Goal: Task Accomplishment & Management: Complete application form

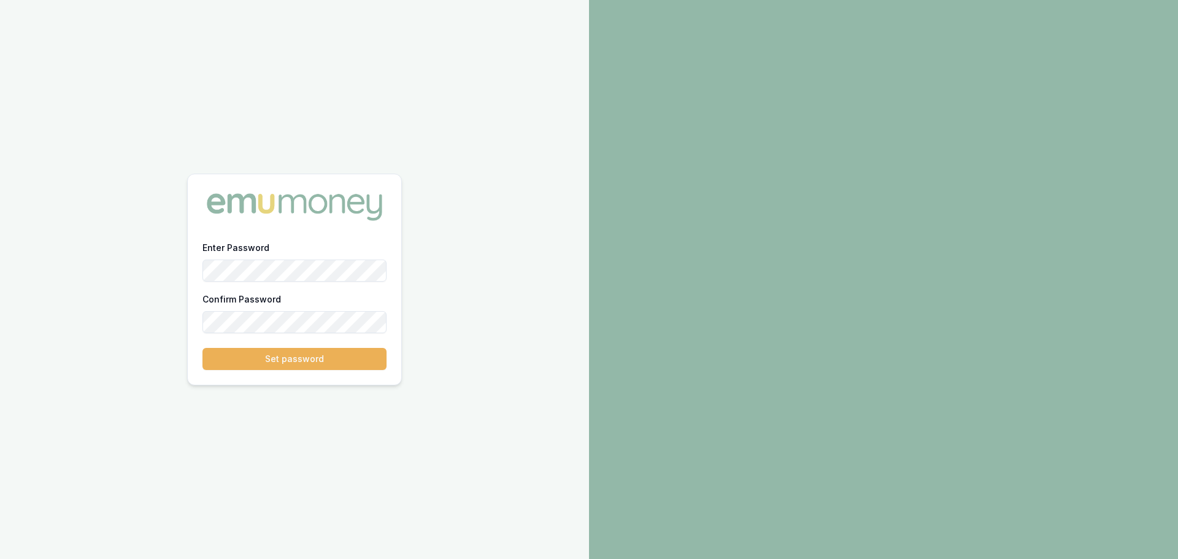
click at [202, 348] on button "Set password" at bounding box center [294, 359] width 184 height 22
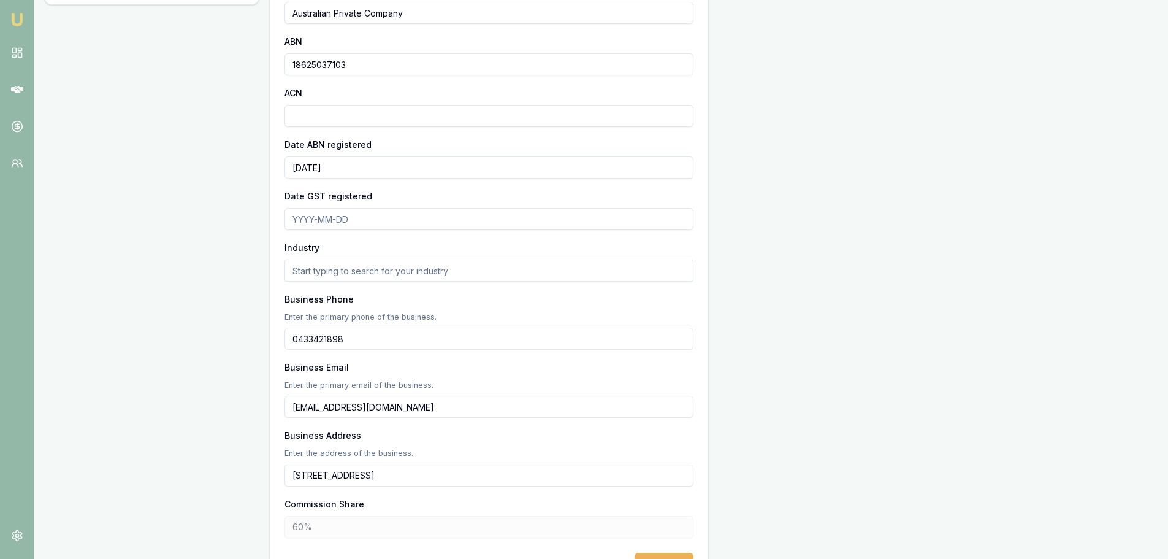
scroll to position [245, 0]
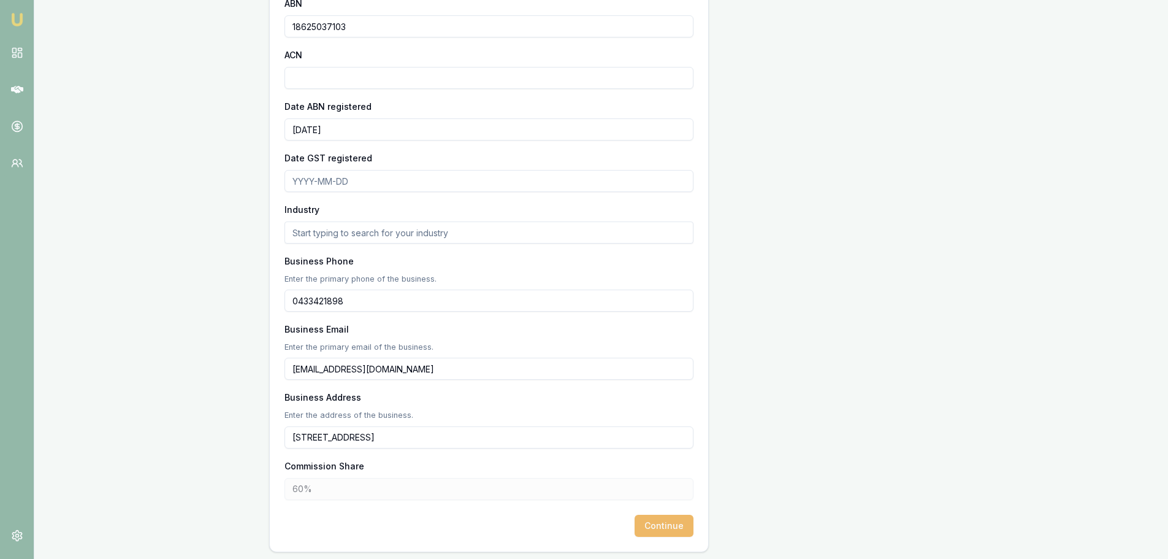
click at [664, 526] on button "Continue" at bounding box center [664, 526] width 59 height 22
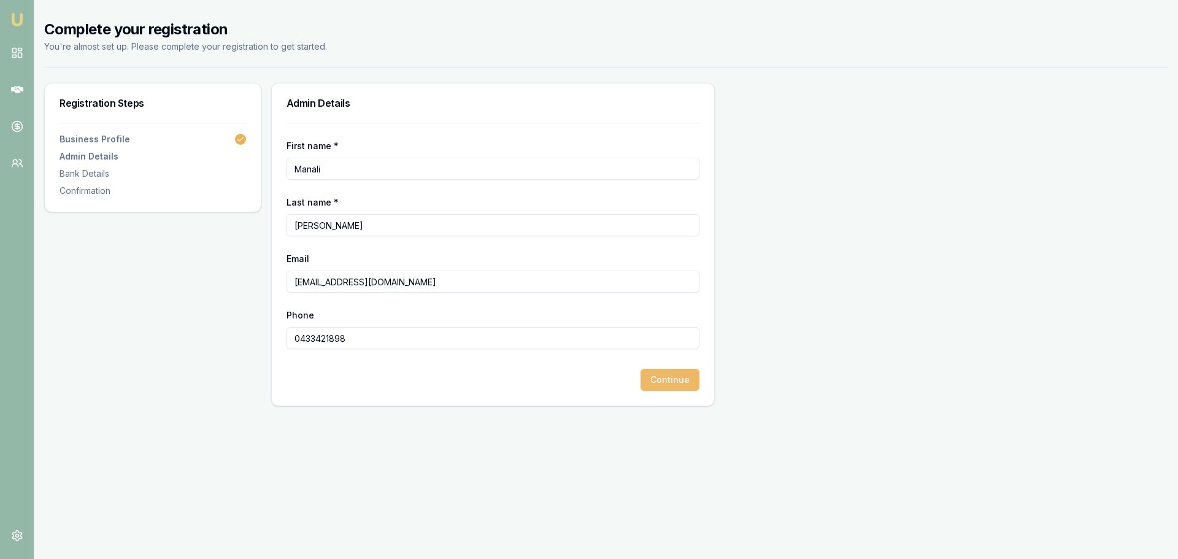
click at [665, 382] on button "Continue" at bounding box center [669, 380] width 59 height 22
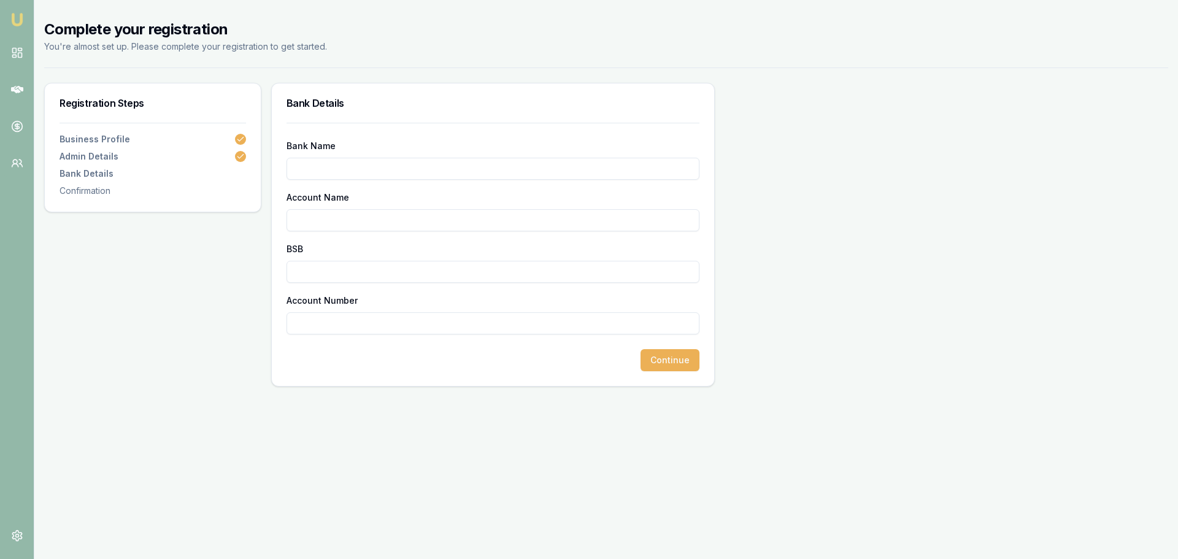
click at [393, 172] on input "Bank Name" at bounding box center [492, 169] width 413 height 22
click at [331, 166] on input "Bank Name" at bounding box center [492, 169] width 413 height 22
type input "NAB"
click at [332, 217] on input "Account Name" at bounding box center [492, 220] width 413 height 22
type input "Savita finance Pty Ltd"
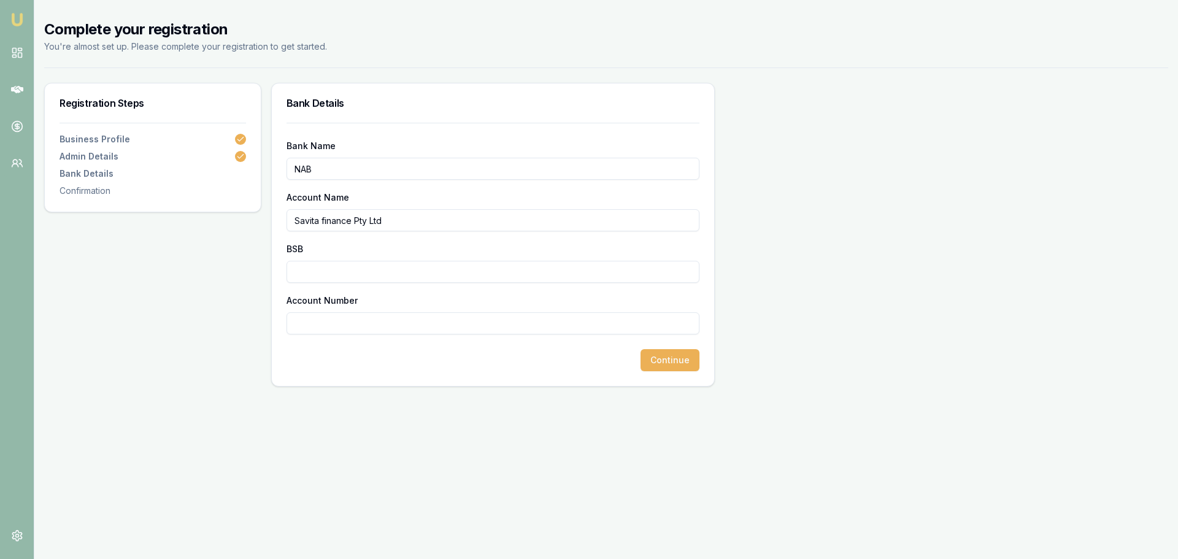
click at [335, 318] on input "Account Number" at bounding box center [492, 323] width 413 height 22
paste input "158872669"
type input "158872669"
click at [321, 265] on input "BSB" at bounding box center [492, 272] width 413 height 22
type input "083961"
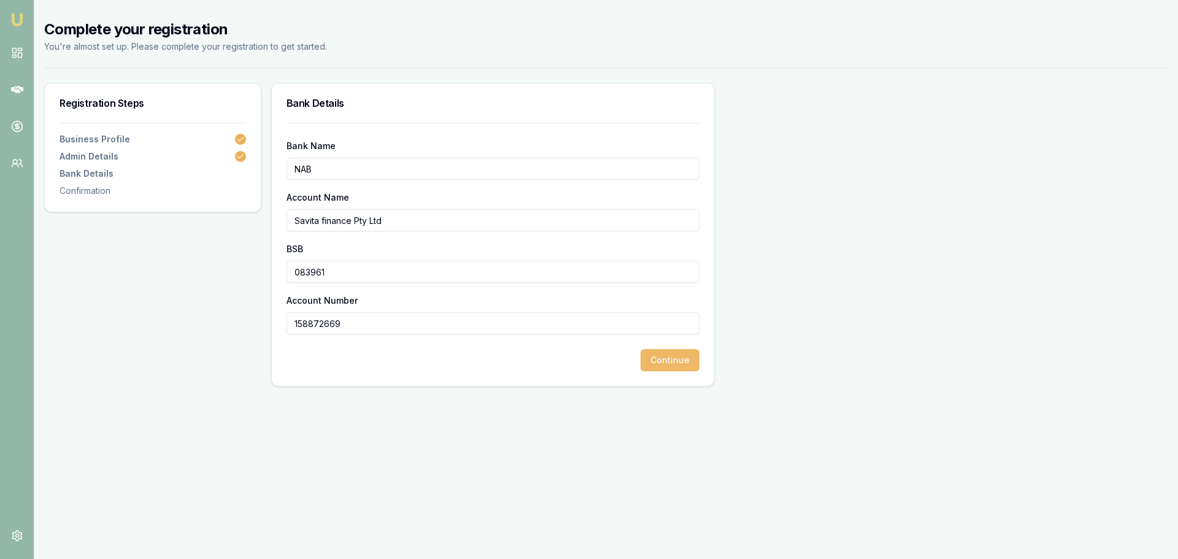
click at [664, 363] on button "Continue" at bounding box center [669, 360] width 59 height 22
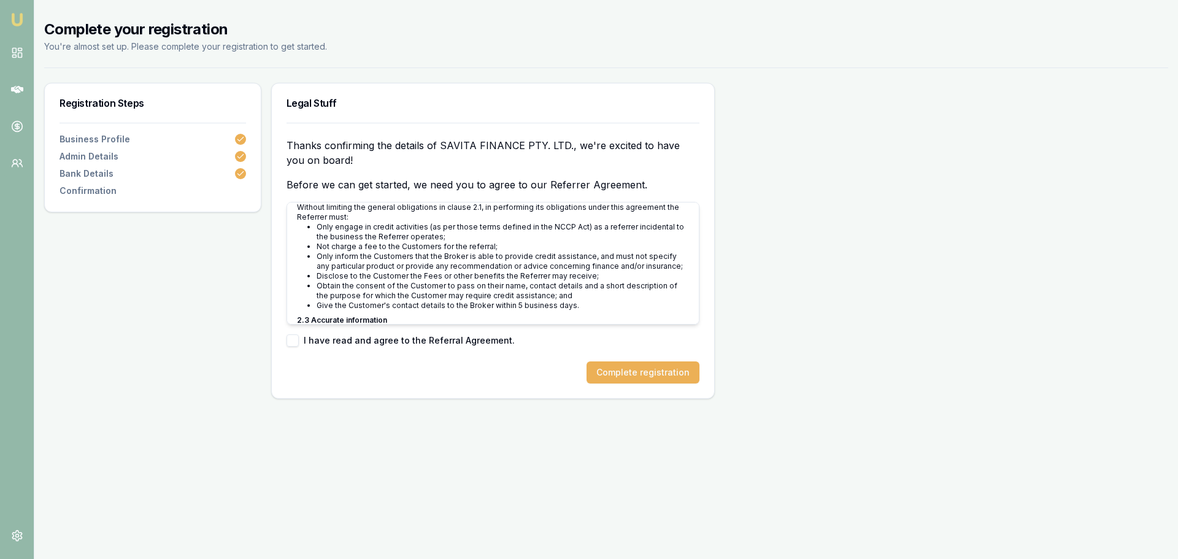
scroll to position [552, 0]
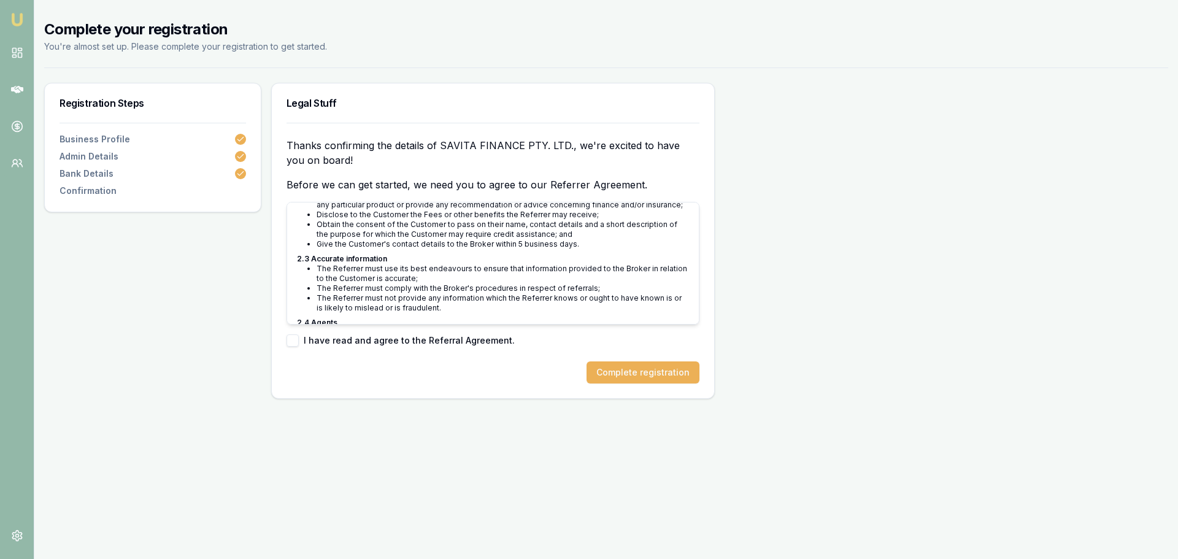
click at [291, 344] on button "button" at bounding box center [292, 340] width 12 height 12
checkbox input "true"
click at [627, 376] on button "Complete registration" at bounding box center [642, 372] width 113 height 22
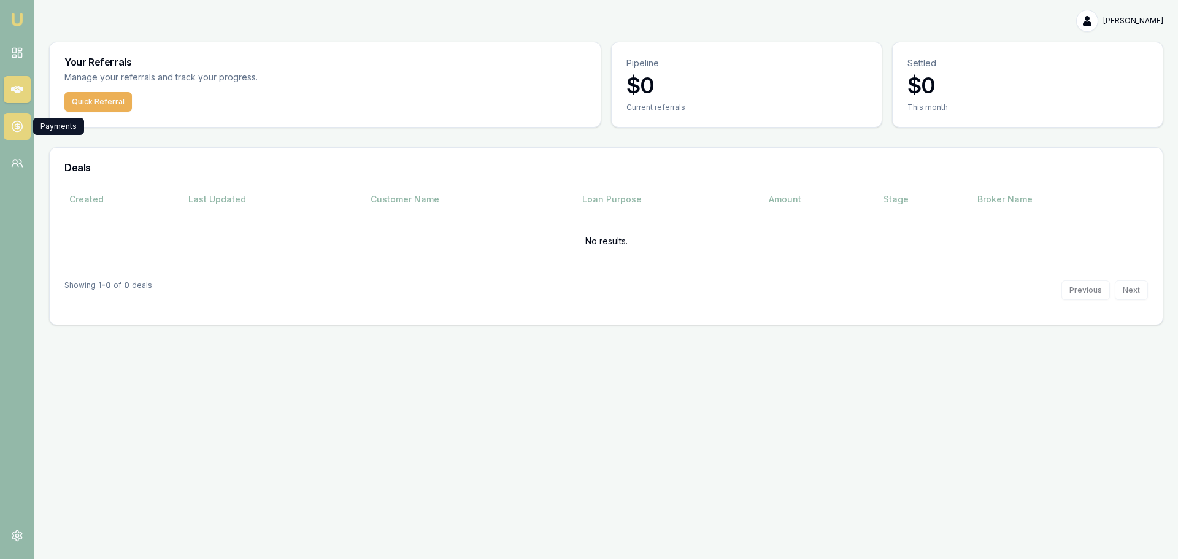
click at [16, 129] on icon at bounding box center [17, 126] width 4 height 4
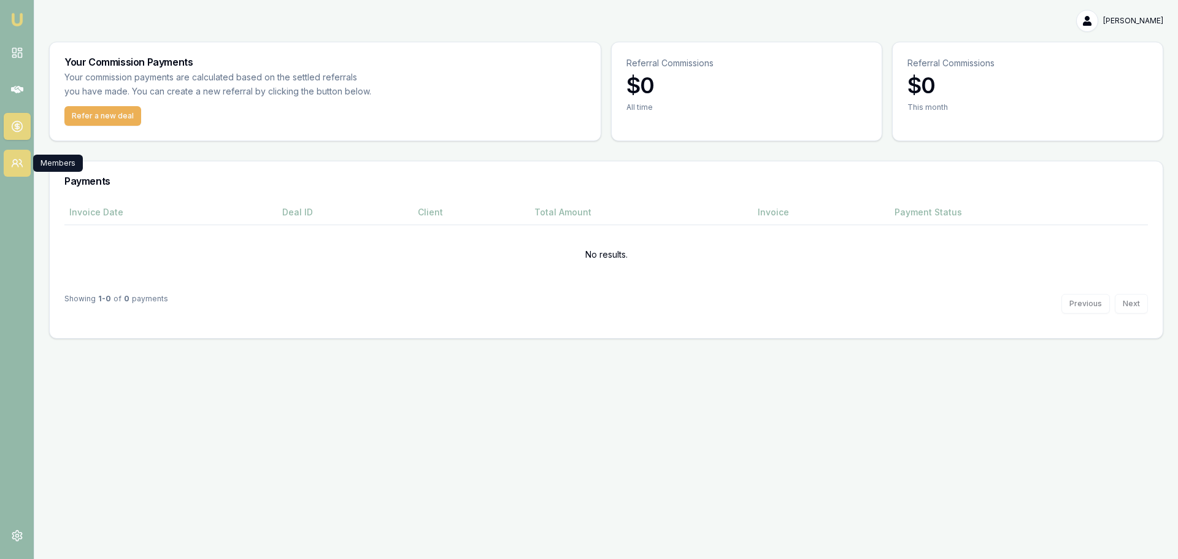
click at [10, 155] on link at bounding box center [17, 163] width 27 height 27
